Goal: Task Accomplishment & Management: Manage account settings

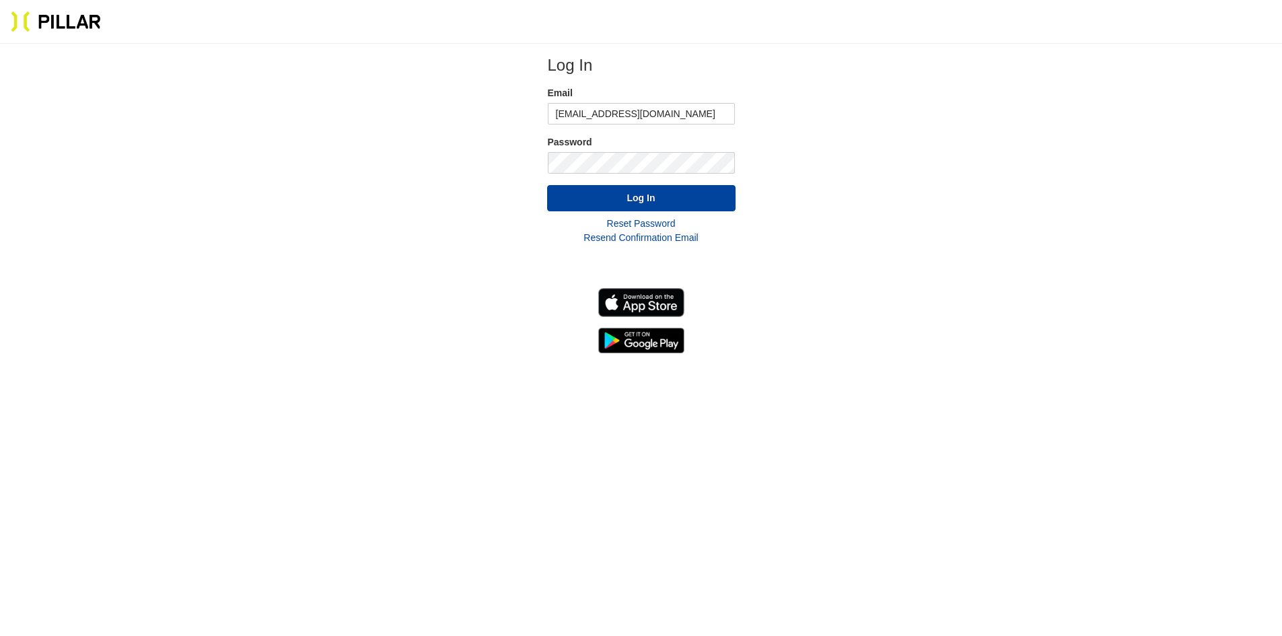
click at [547, 185] on button "Log In" at bounding box center [641, 198] width 188 height 26
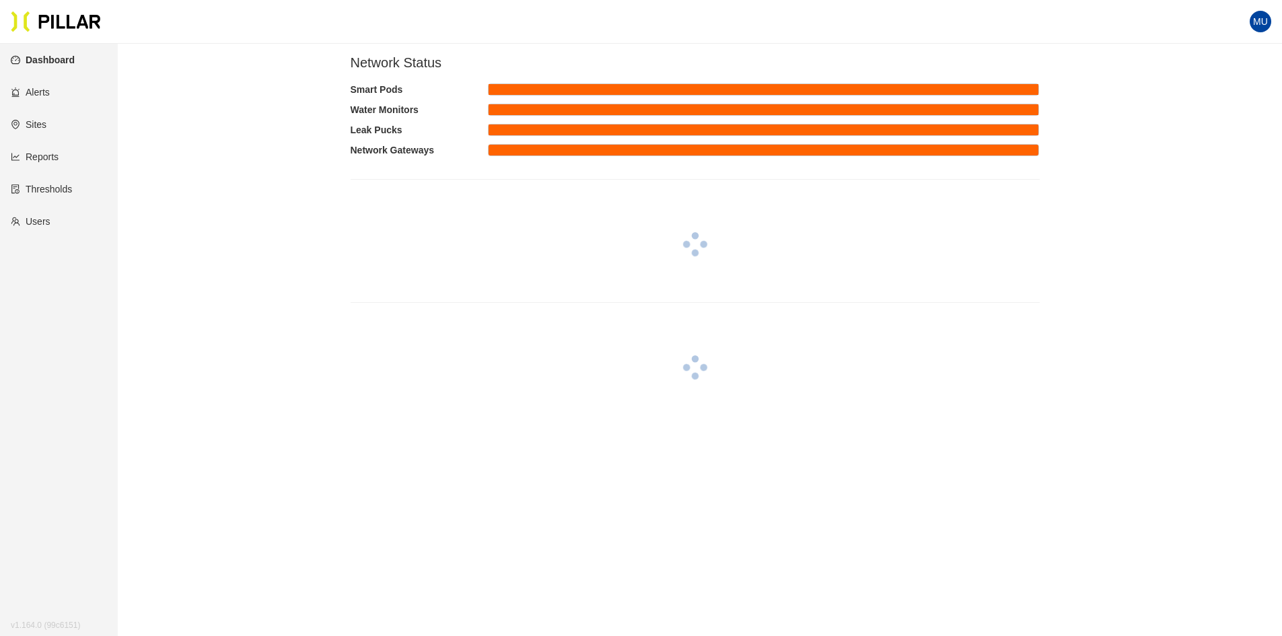
click at [41, 161] on link "Reports" at bounding box center [35, 156] width 48 height 11
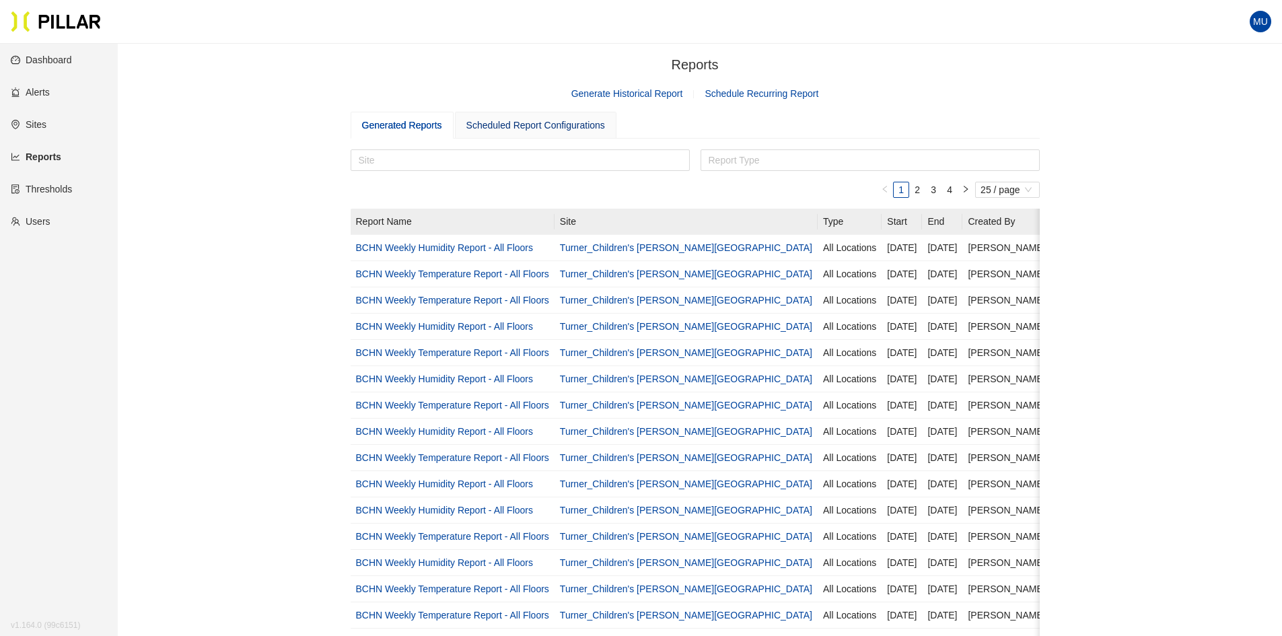
click at [568, 123] on div "Scheduled Report Configurations" at bounding box center [535, 125] width 139 height 15
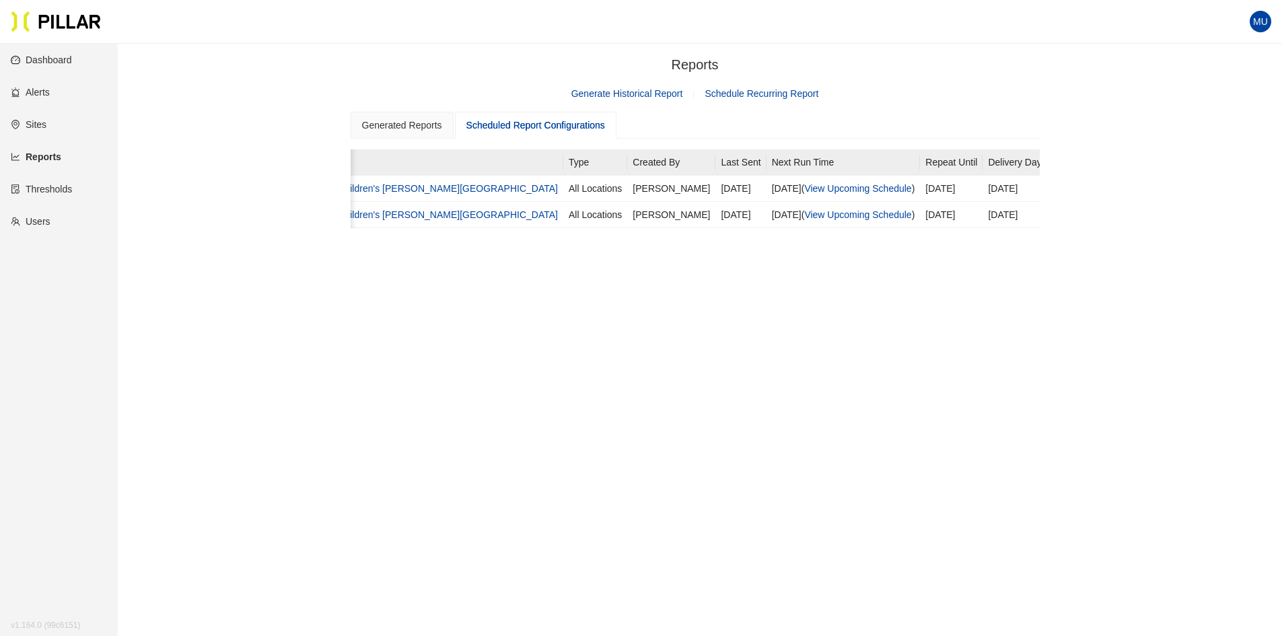
scroll to position [0, 281]
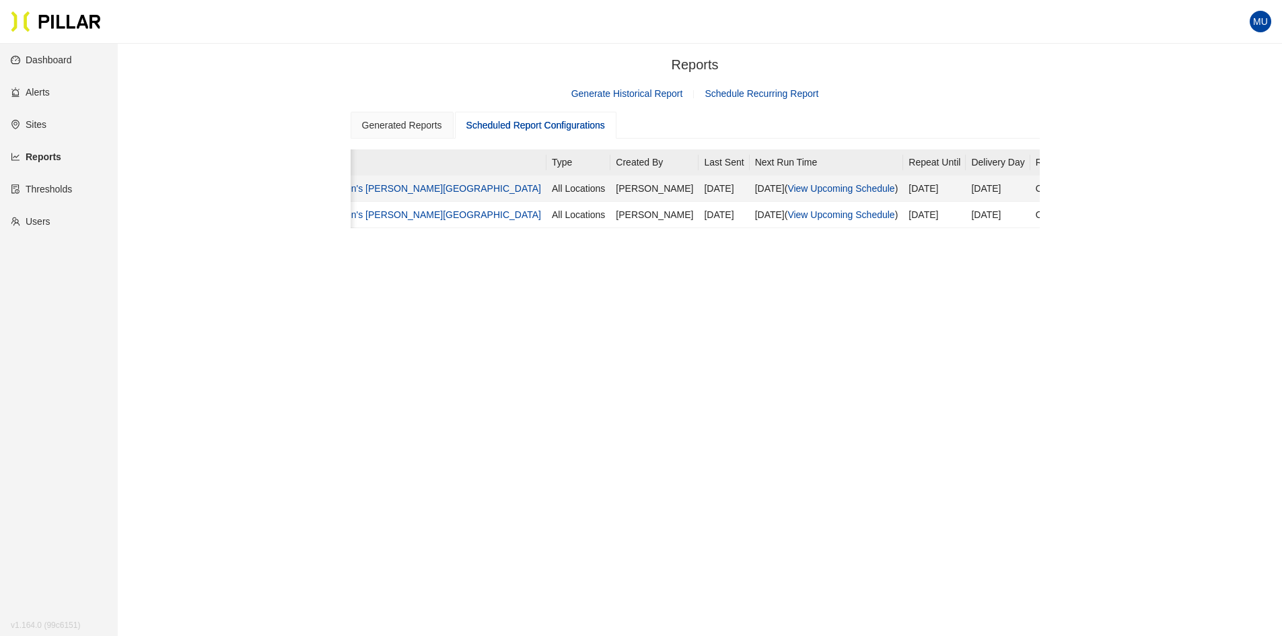
click at [1108, 186] on link "Actions" at bounding box center [1127, 188] width 38 height 11
click at [1015, 231] on span "Delete" at bounding box center [1015, 231] width 27 height 15
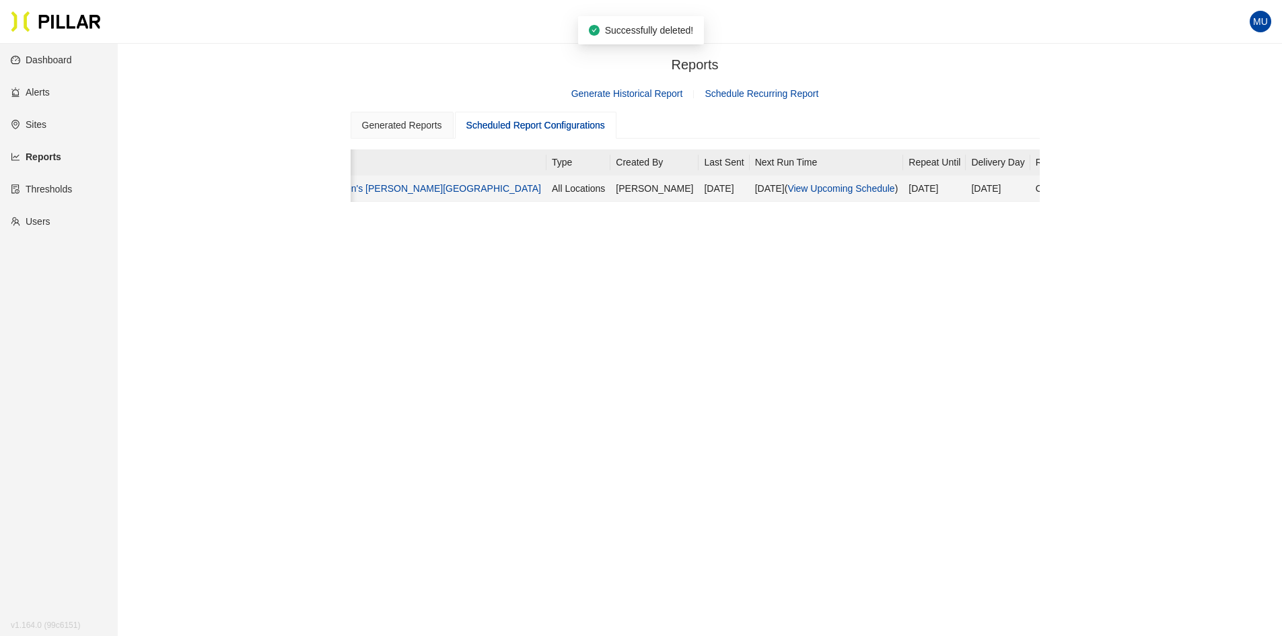
click at [1108, 188] on link "Actions" at bounding box center [1127, 188] width 38 height 11
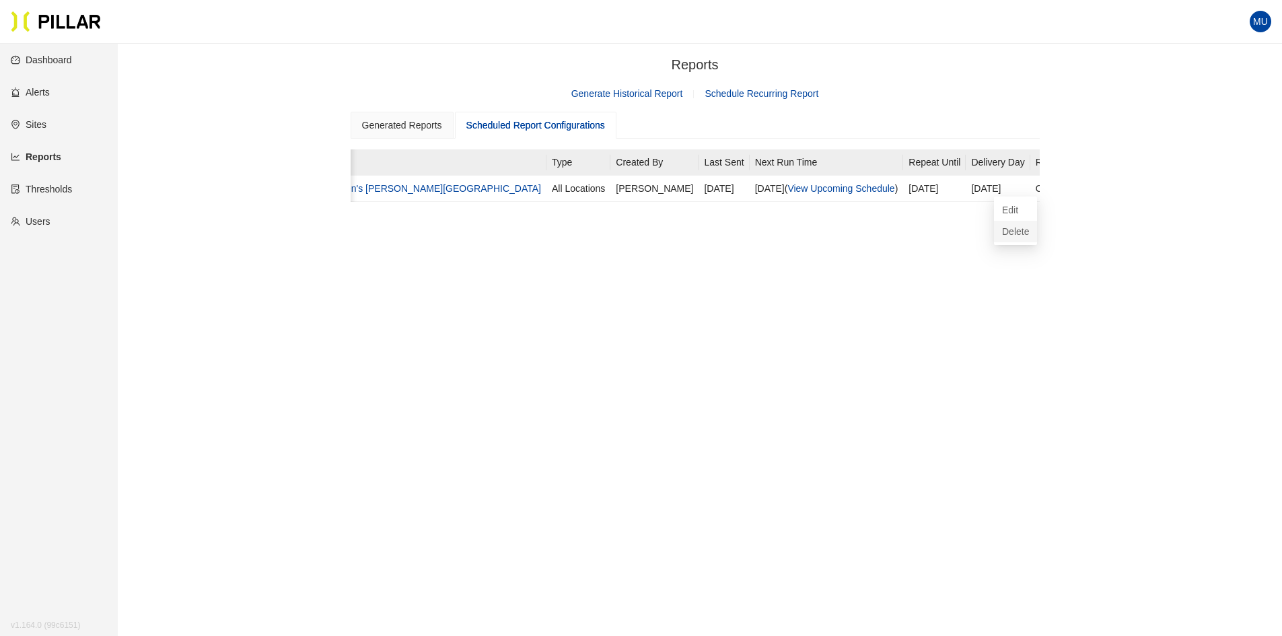
click at [1004, 231] on span "Delete" at bounding box center [1015, 231] width 27 height 15
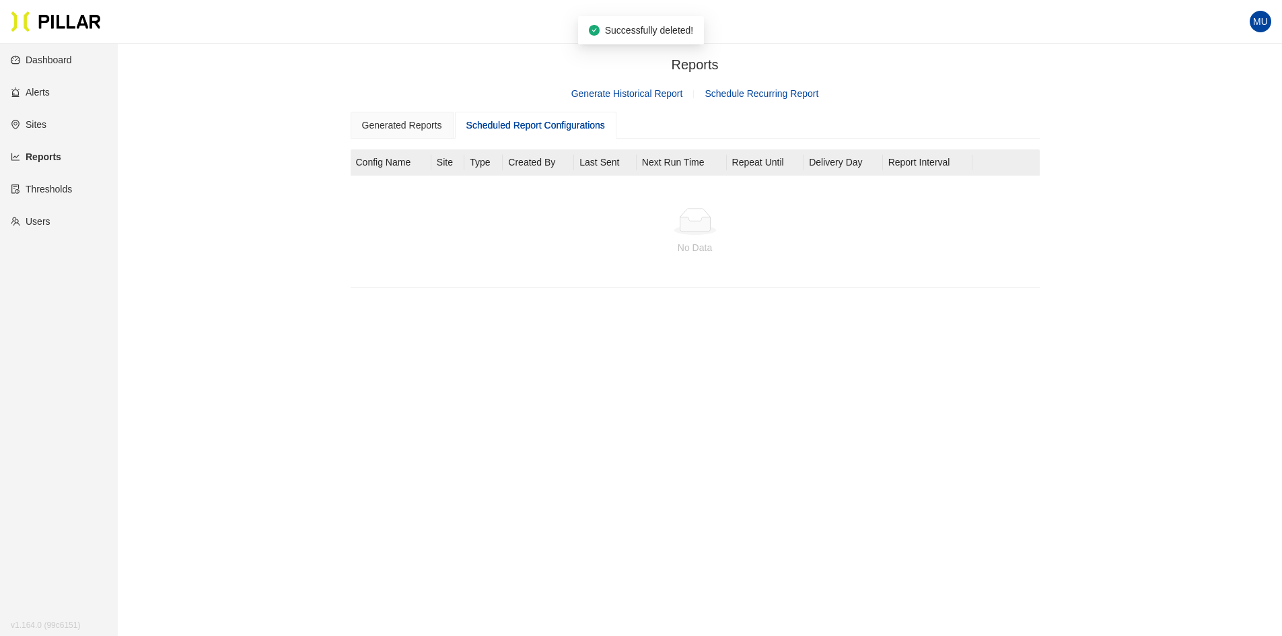
scroll to position [0, 0]
click at [400, 123] on div "Generated Reports" at bounding box center [402, 125] width 80 height 15
